Goal: Transaction & Acquisition: Purchase product/service

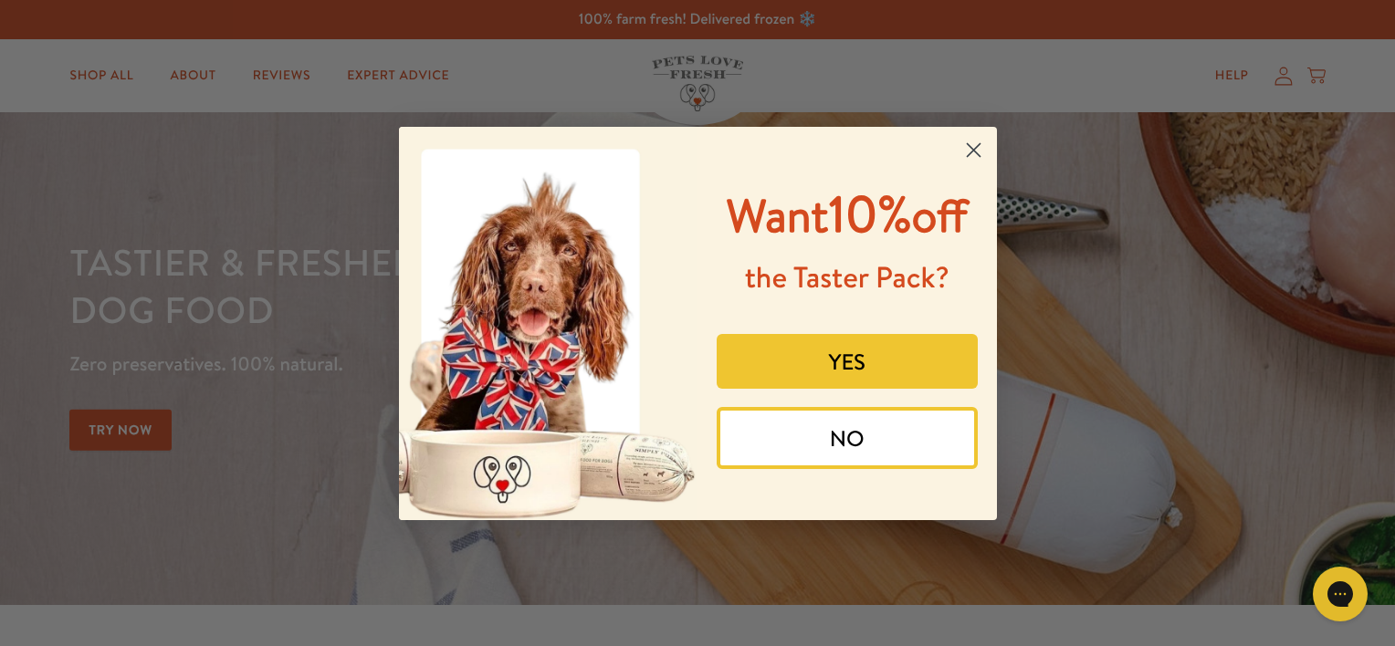
click at [867, 351] on button "YES" at bounding box center [847, 361] width 261 height 55
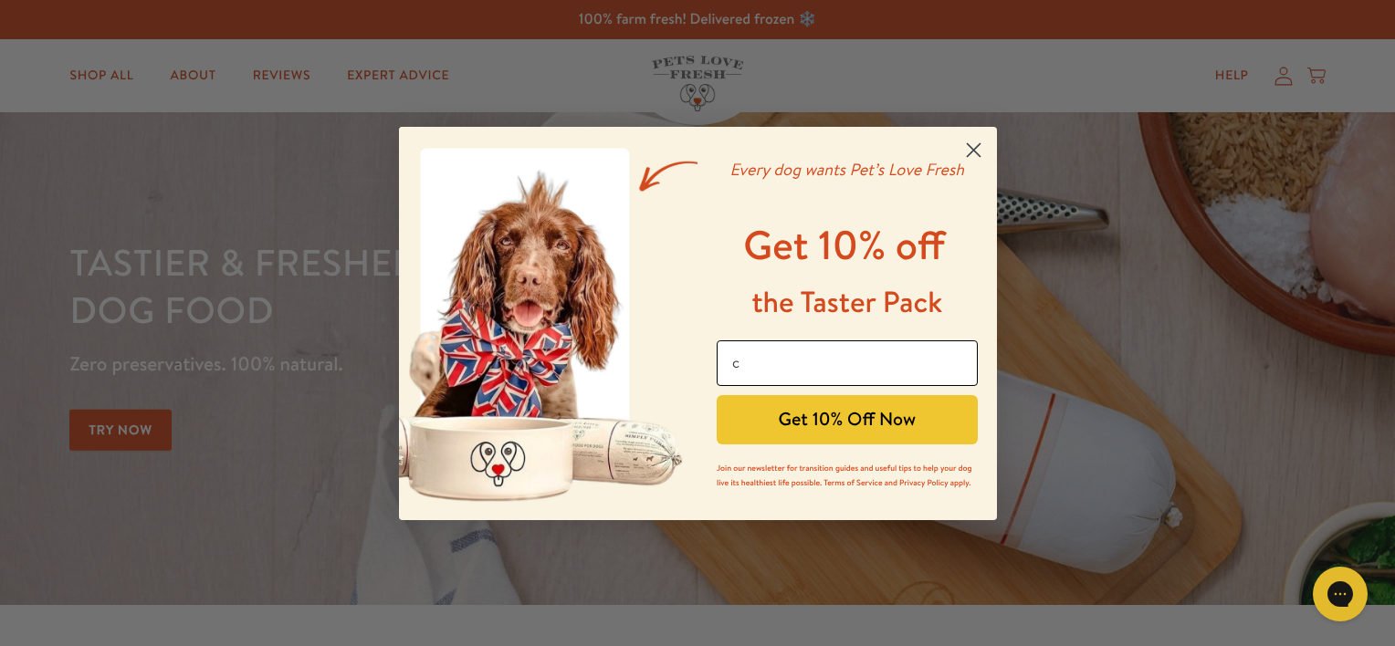
type input "carolhyde62@gmail.com"
click at [880, 424] on button "Get 10% Off Now" at bounding box center [847, 419] width 261 height 49
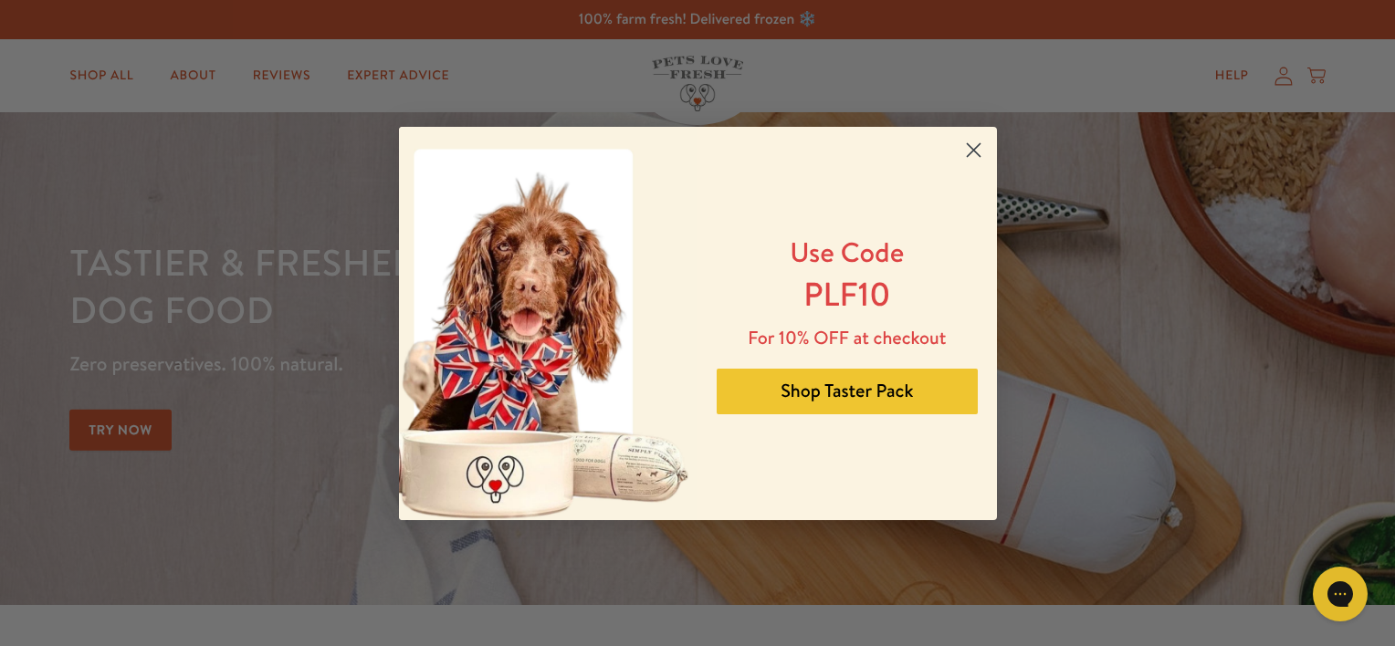
click at [858, 387] on button "Shop Taster Pack" at bounding box center [847, 392] width 261 height 46
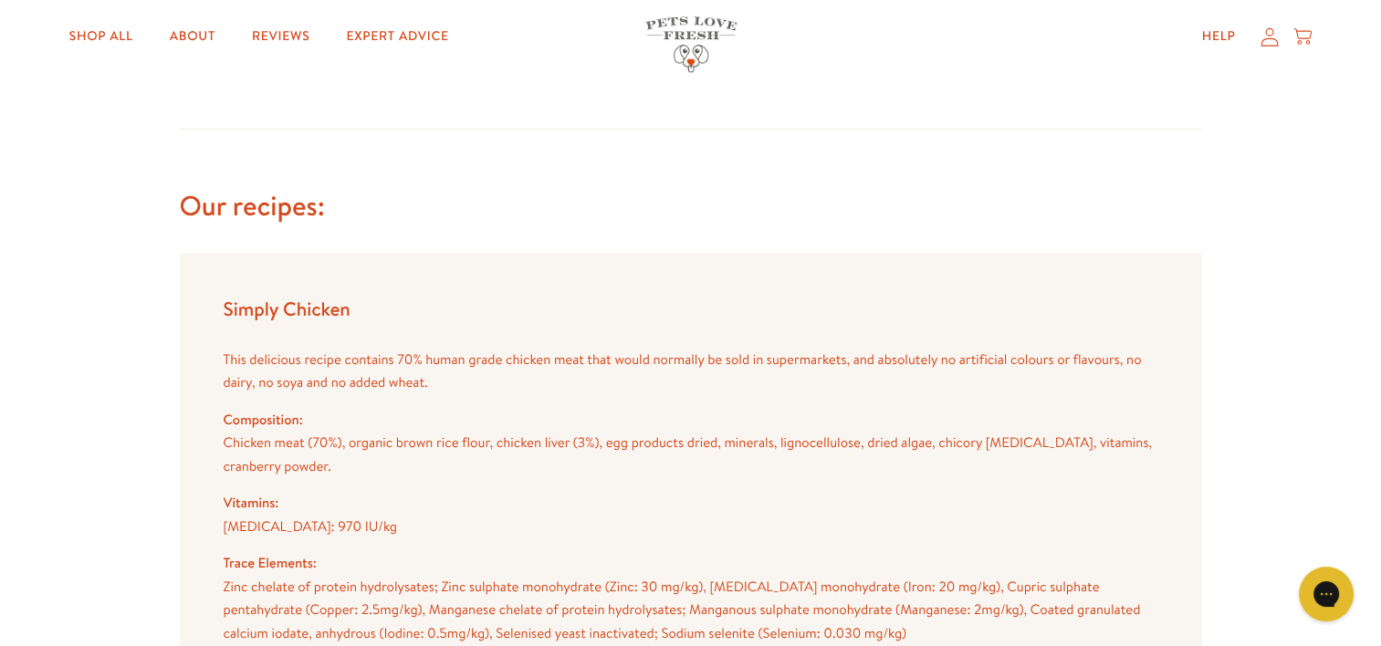
scroll to position [1677, 0]
